Goal: Information Seeking & Learning: Learn about a topic

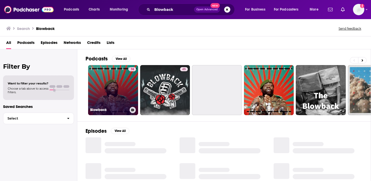
click at [114, 75] on link "74 Blowback" at bounding box center [113, 90] width 50 height 50
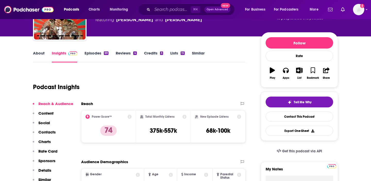
scroll to position [28, 0]
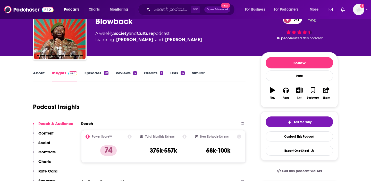
click at [94, 70] on link "Episodes 69" at bounding box center [97, 76] width 24 height 12
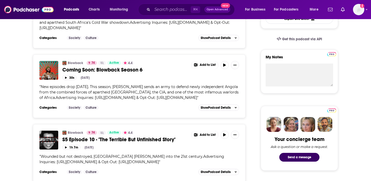
scroll to position [183, 0]
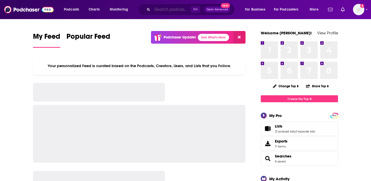
click at [174, 8] on input "Search podcasts, credits, & more..." at bounding box center [171, 9] width 38 height 8
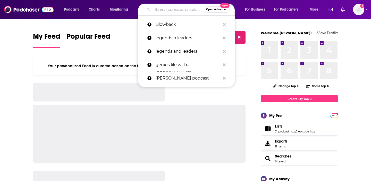
paste input "Honesty with Bari Weiss"
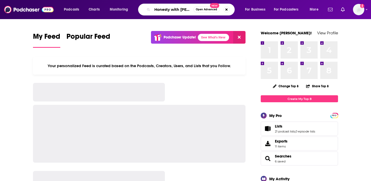
scroll to position [0, 10]
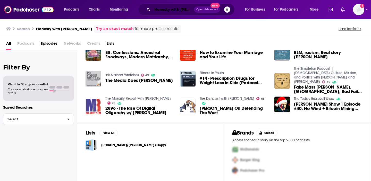
scroll to position [0, 10]
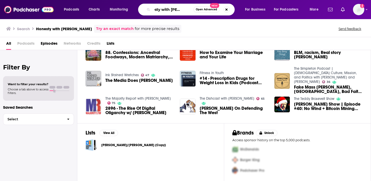
drag, startPoint x: 171, startPoint y: 9, endPoint x: 261, endPoint y: 15, distance: 90.7
click at [262, 15] on div "Podcasts Charts Monitoring Honesty with Bari Weiss Open Advanced New For Busine…" at bounding box center [191, 10] width 263 height 12
type input "Honesty"
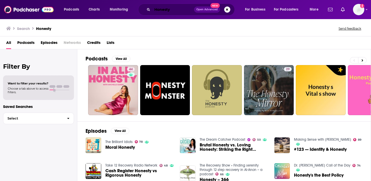
click at [179, 10] on input "Honesty" at bounding box center [173, 9] width 42 height 8
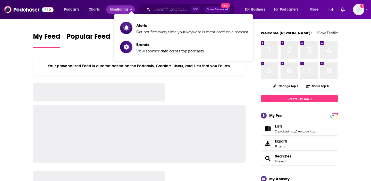
click at [160, 10] on input "Search podcasts, credits, & more..." at bounding box center [171, 9] width 38 height 8
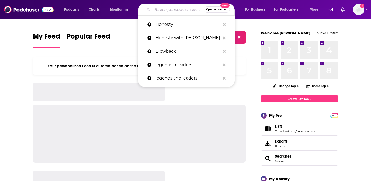
paste input "The Comment Section with [PERSON_NAME]"
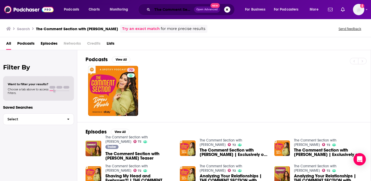
click at [166, 10] on input "The Comment Section with [PERSON_NAME]" at bounding box center [173, 9] width 42 height 8
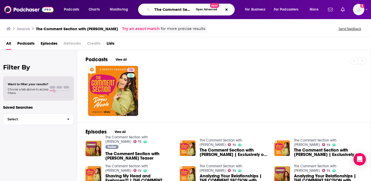
click at [166, 10] on input "The Comment Section with [PERSON_NAME]" at bounding box center [172, 9] width 41 height 8
type input "Sex with [PERSON_NAME]"
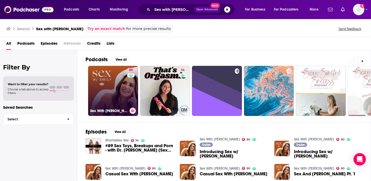
click at [103, 78] on link "80 Sex With [PERSON_NAME]" at bounding box center [113, 91] width 50 height 50
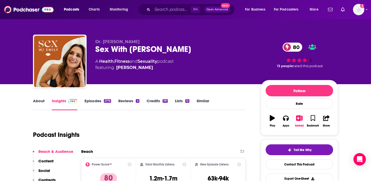
scroll to position [9, 0]
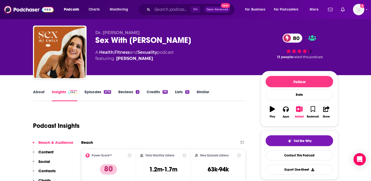
click at [42, 90] on link "About" at bounding box center [39, 95] width 12 height 12
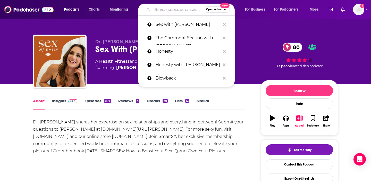
click at [177, 9] on input "Search podcasts, credits, & more..." at bounding box center [178, 9] width 52 height 8
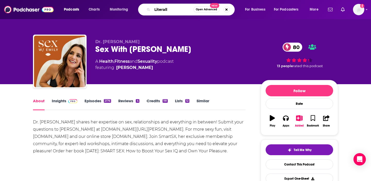
type input "Literally"
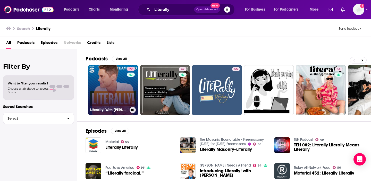
click at [106, 94] on link "77 Literally! With [PERSON_NAME]" at bounding box center [113, 90] width 50 height 50
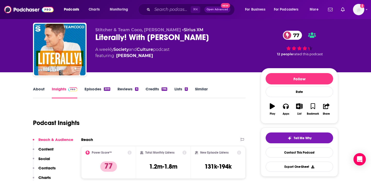
scroll to position [20, 0]
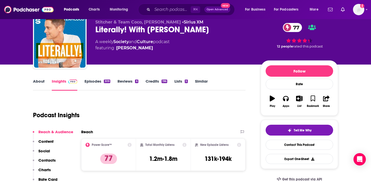
click at [38, 82] on link "About" at bounding box center [39, 85] width 12 height 12
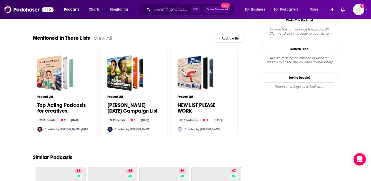
scroll to position [673, 0]
